Goal: Transaction & Acquisition: Download file/media

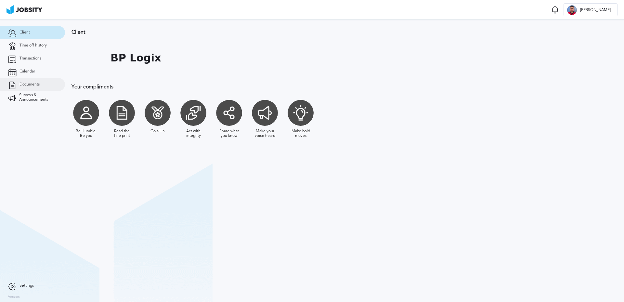
click at [32, 87] on link "Documents" at bounding box center [32, 84] width 65 height 13
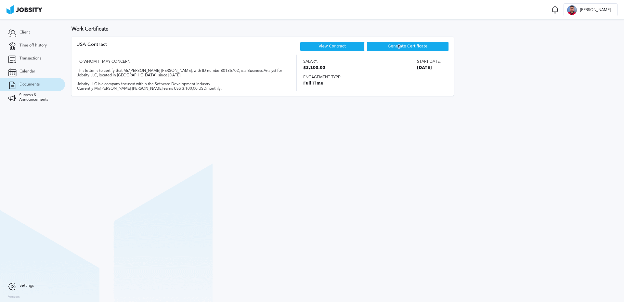
click at [401, 47] on span "Generate Certificate" at bounding box center [408, 46] width 40 height 5
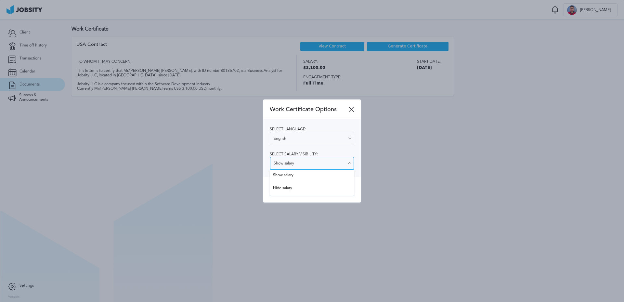
click at [321, 161] on input "Show salary" at bounding box center [312, 163] width 85 height 13
click at [303, 175] on div "Select language: English English Spanish Select salary visibility: Show salary …" at bounding box center [312, 147] width 98 height 57
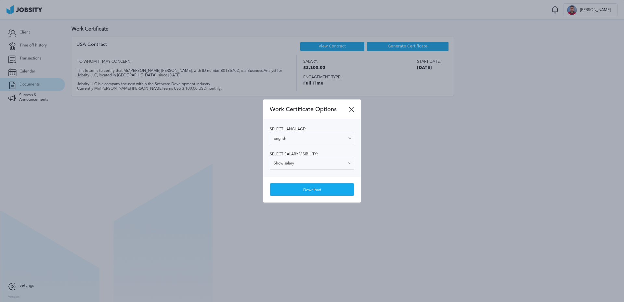
click at [416, 168] on div at bounding box center [312, 151] width 624 height 302
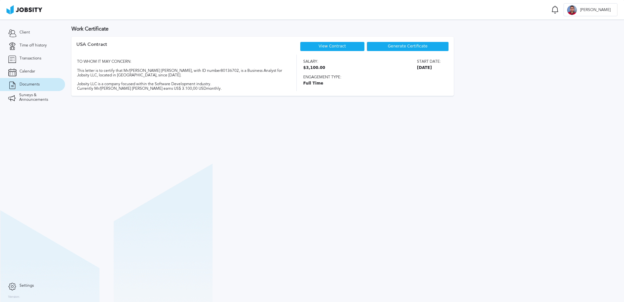
click at [348, 44] on div "View Contract" at bounding box center [332, 47] width 65 height 10
click at [331, 47] on link "View Contract" at bounding box center [332, 46] width 27 height 5
click at [336, 47] on link "View Contract" at bounding box center [332, 46] width 27 height 5
click at [412, 44] on span "Generate Certificate" at bounding box center [408, 46] width 40 height 5
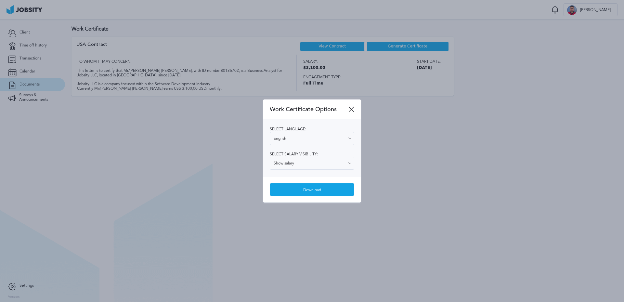
click at [309, 192] on div "Download" at bounding box center [312, 189] width 84 height 13
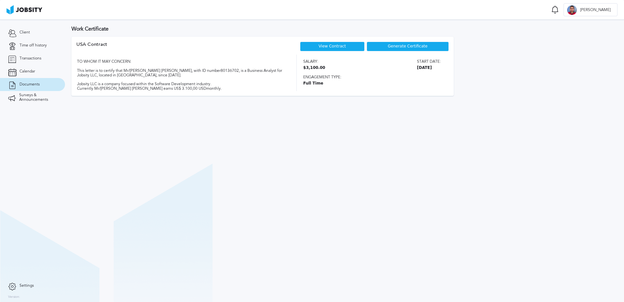
click at [292, 171] on section "Work Certificate USA [DEMOGRAPHIC_DATA] View Contract Generate Certificate TO W…" at bounding box center [344, 161] width 559 height 283
